Goal: Task Accomplishment & Management: Use online tool/utility

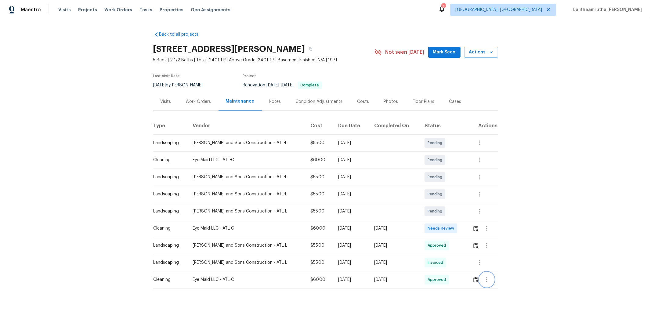
click at [462, 217] on button "button" at bounding box center [486, 279] width 15 height 15
click at [462, 217] on li "View details" at bounding box center [497, 290] width 43 height 10
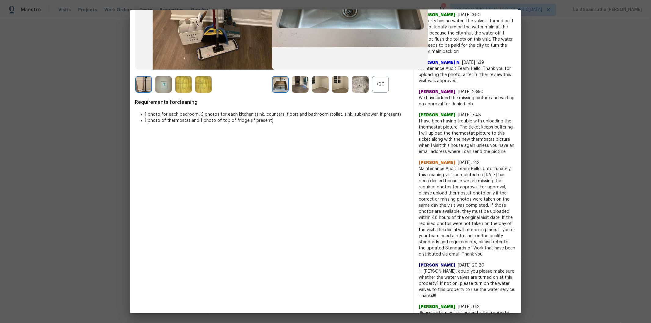
scroll to position [145, 0]
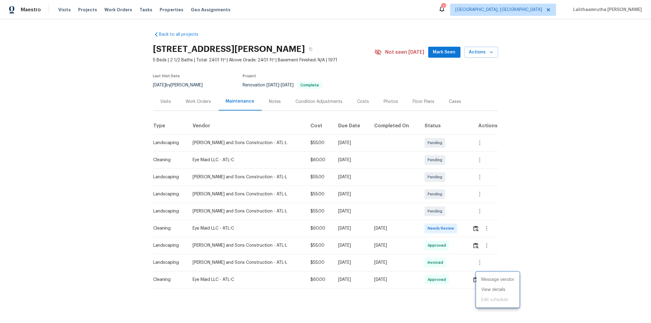
click at [462, 217] on div at bounding box center [325, 161] width 651 height 323
click at [462, 217] on img "button" at bounding box center [475, 228] width 5 height 6
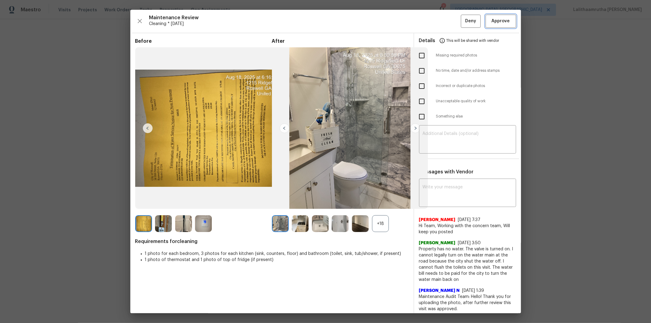
click at [462, 20] on span "Approve" at bounding box center [500, 21] width 18 height 8
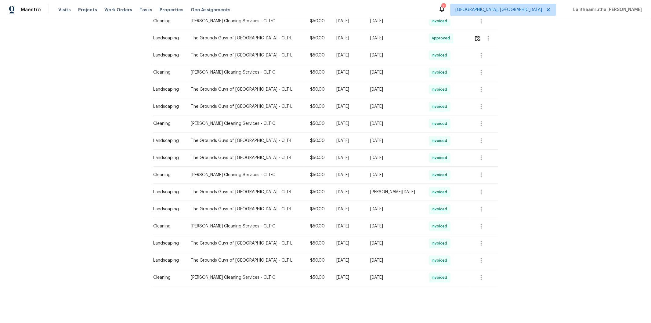
scroll to position [246, 0]
click at [462, 217] on button "button" at bounding box center [481, 277] width 15 height 15
click at [462, 217] on li "View details" at bounding box center [491, 283] width 43 height 10
click at [462, 217] on div at bounding box center [325, 161] width 651 height 323
click at [462, 217] on icon "button" at bounding box center [480, 226] width 1 height 5
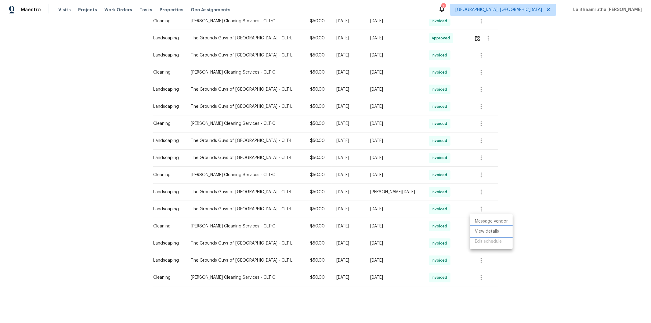
click at [462, 217] on li "View details" at bounding box center [491, 231] width 43 height 10
click at [462, 107] on div at bounding box center [325, 161] width 651 height 323
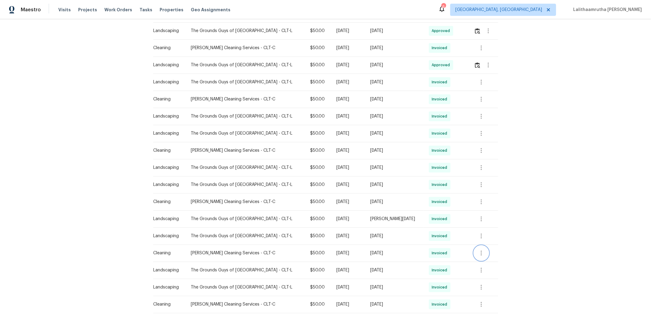
scroll to position [77, 0]
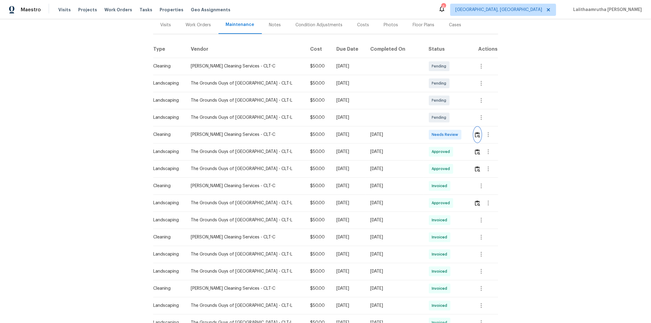
click at [462, 132] on img "button" at bounding box center [477, 135] width 5 height 6
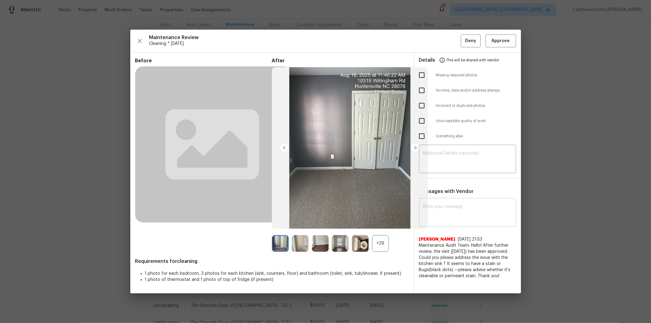
click at [452, 210] on textarea at bounding box center [467, 212] width 90 height 17
paste textarea "Maintenance Audit Team: Hello! Unfortunately, this cleaning visit completed on …"
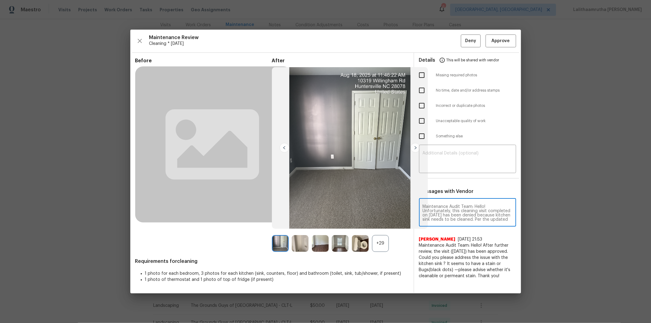
scroll to position [72, 0]
type textarea "Maintenance Audit Team: Hello! Unfortunately, this cleaning visit completed on …"
click at [444, 152] on textarea at bounding box center [467, 159] width 90 height 17
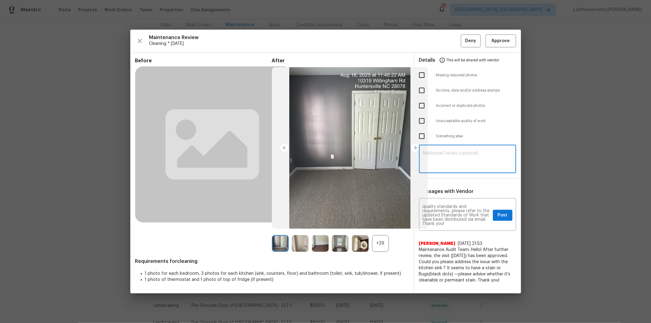
paste textarea "Maintenance Audit Team: Hello! Unfortunately, this cleaning visit completed on …"
type textarea "Maintenance Audit Team: Hello! Unfortunately, this cleaning visit completed on …"
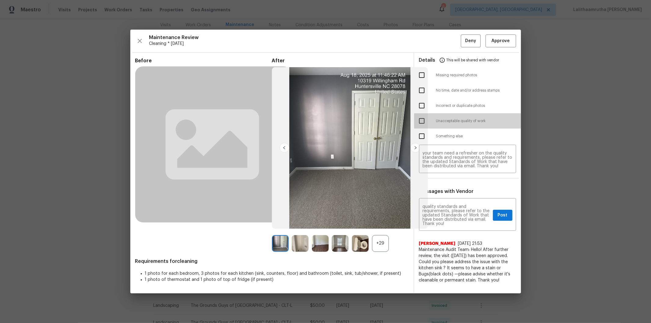
click at [419, 122] on input "checkbox" at bounding box center [421, 120] width 13 height 13
checkbox input "true"
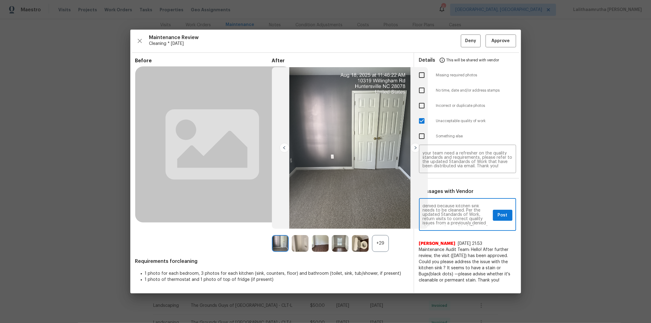
scroll to position [27, 0]
click at [462, 214] on span "Post" at bounding box center [502, 215] width 10 height 8
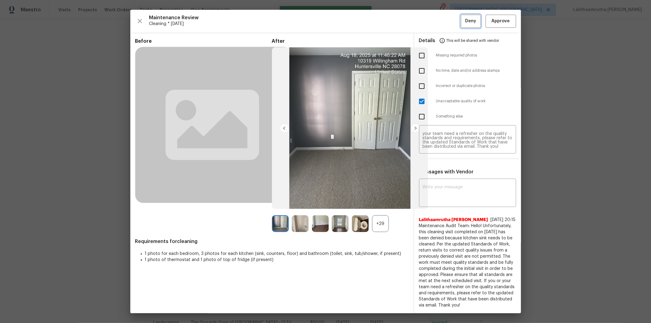
click at [462, 35] on div "Maintenance Review Cleaning * Mon, Aug 18 Deny Approve Before After +29 Require…" at bounding box center [325, 161] width 390 height 303
click at [462, 23] on span "Deny" at bounding box center [470, 21] width 11 height 8
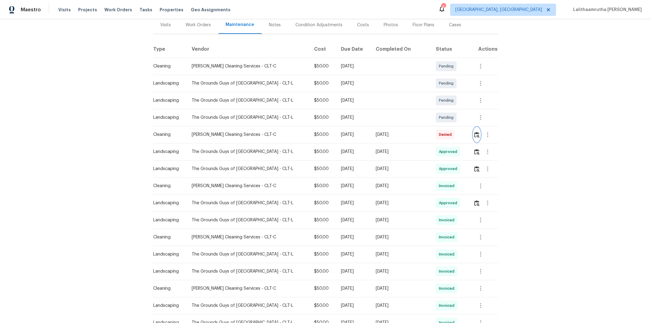
click at [462, 138] on button "button" at bounding box center [476, 134] width 7 height 15
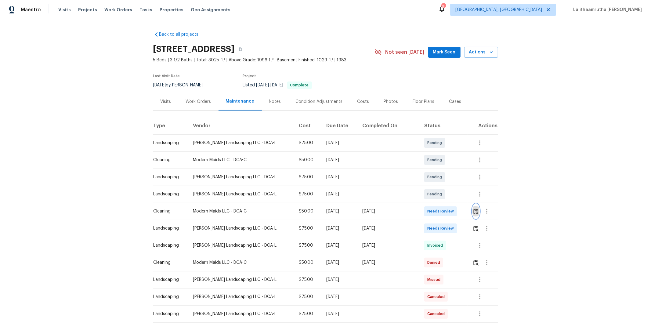
click at [462, 209] on img "button" at bounding box center [475, 211] width 5 height 6
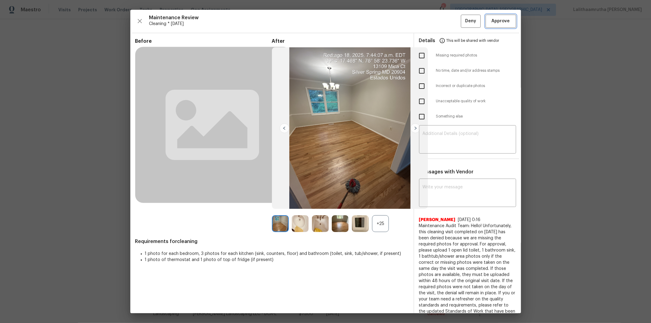
click at [462, 22] on span "Approve" at bounding box center [500, 21] width 18 height 8
